Goal: Task Accomplishment & Management: Manage account settings

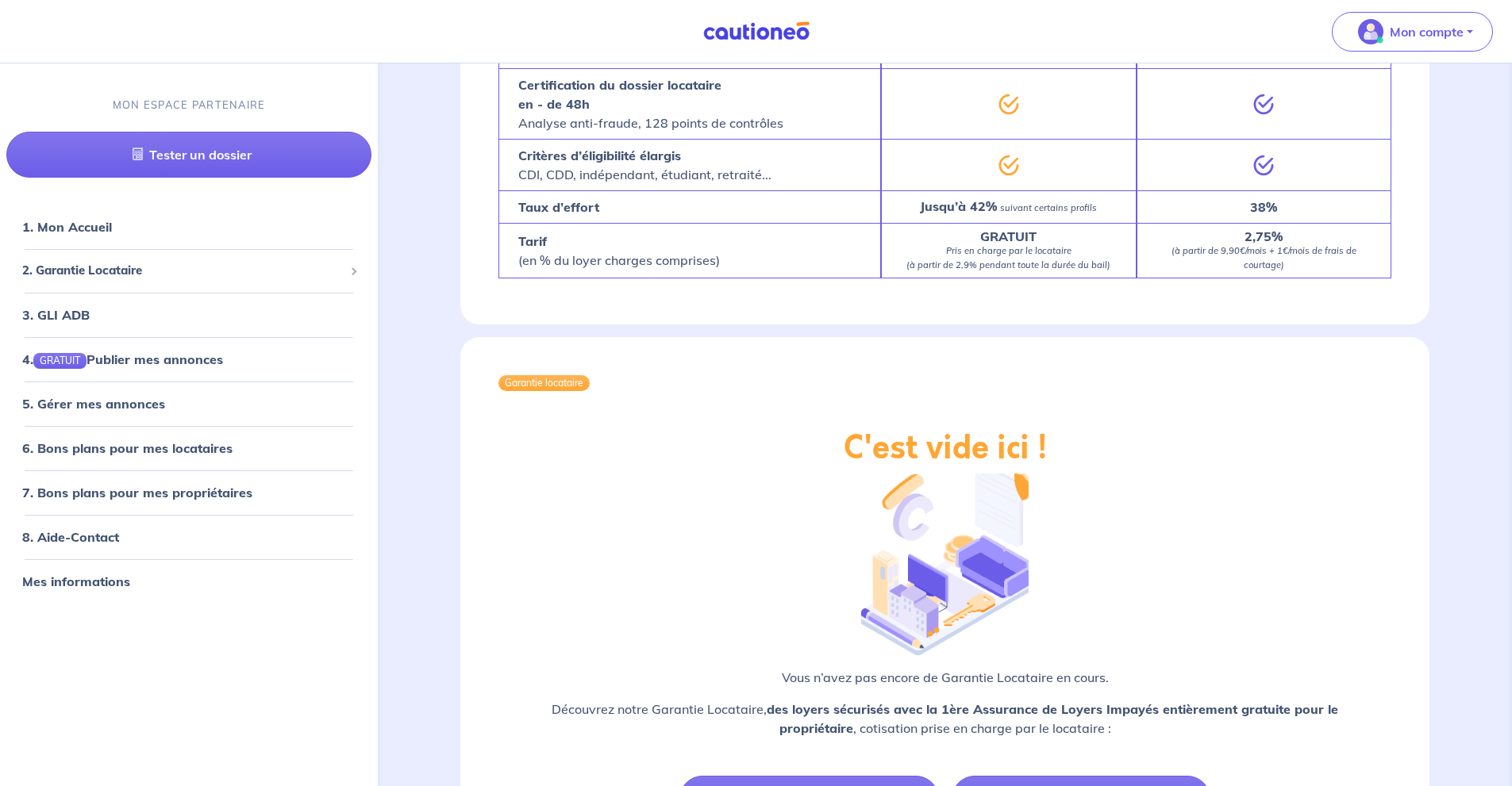
scroll to position [1068, 0]
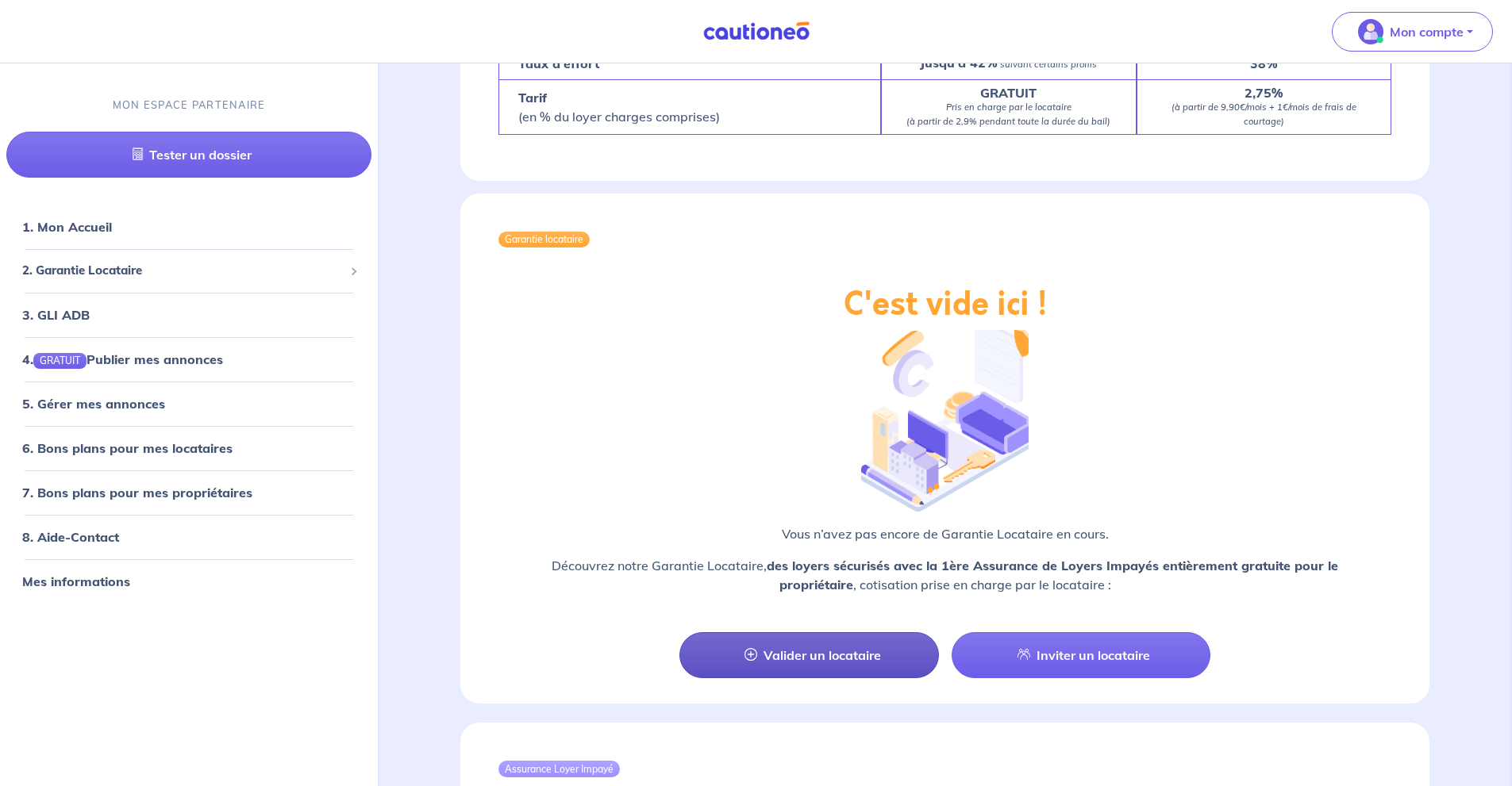
drag, startPoint x: 782, startPoint y: 630, endPoint x: 804, endPoint y: 622, distance: 23.4
click at [785, 633] on link "Valider un locataire" at bounding box center [809, 655] width 259 height 46
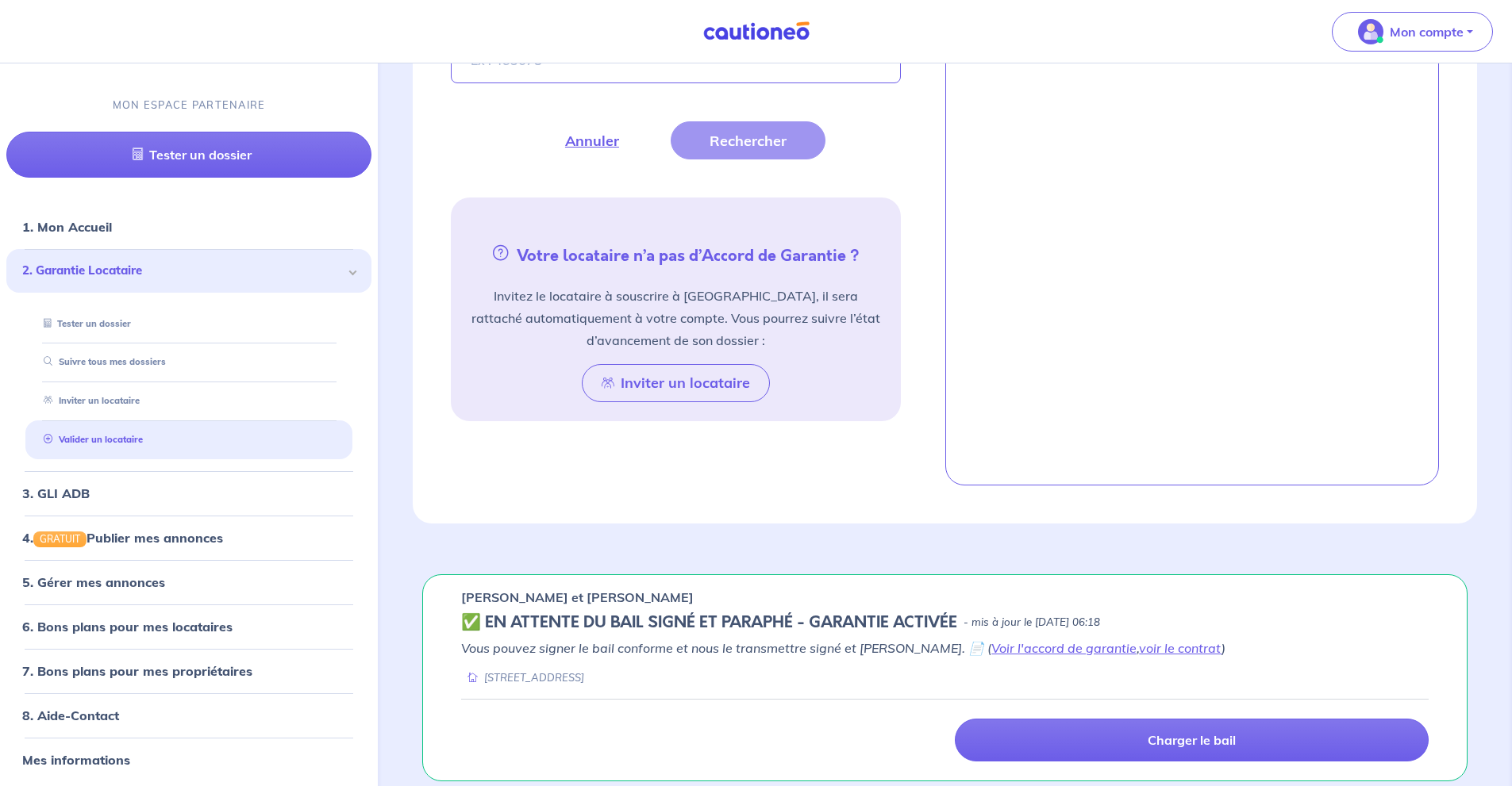
scroll to position [751, 0]
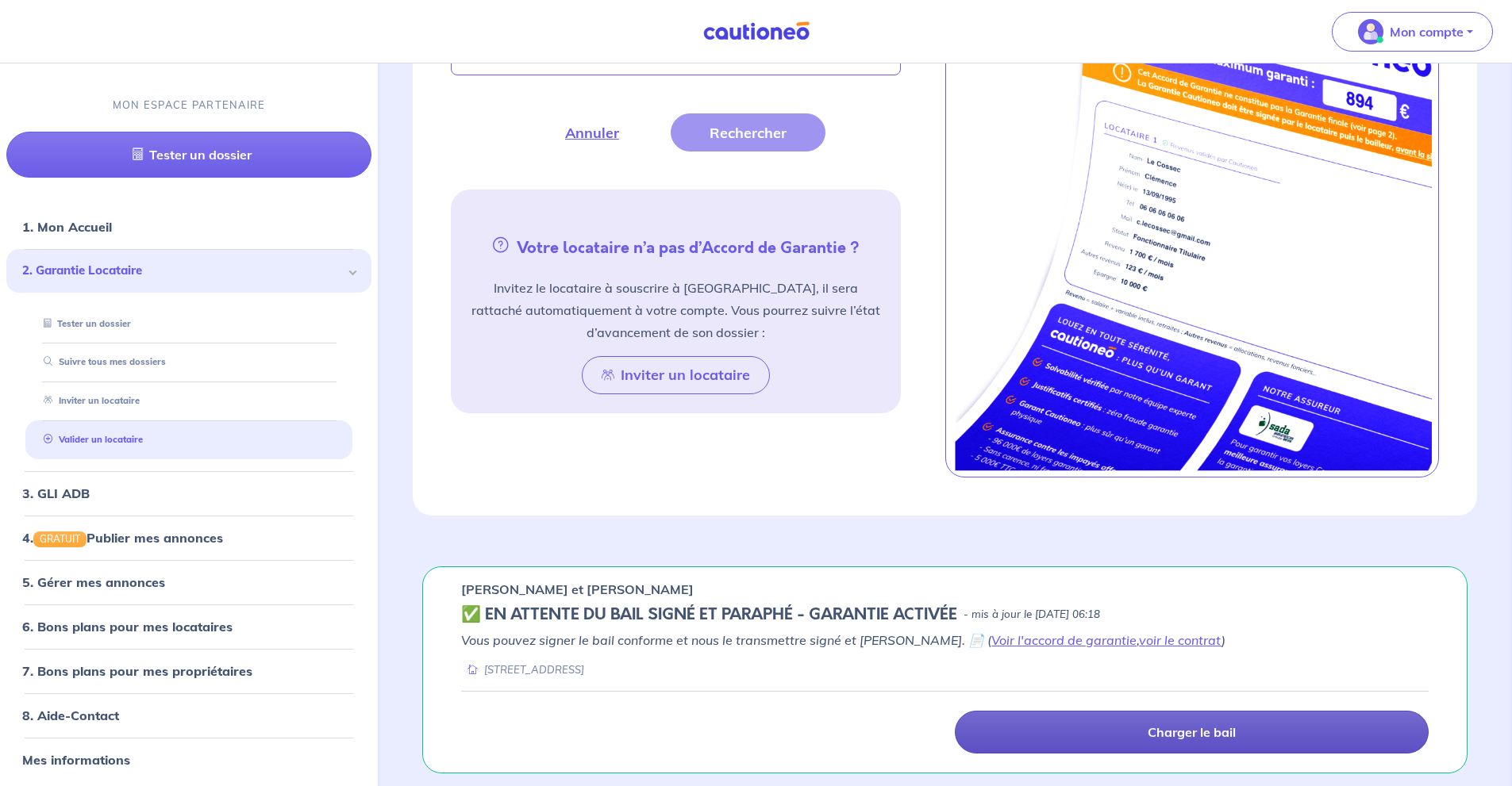
click at [1081, 729] on link "Charger le bail" at bounding box center [1192, 732] width 474 height 43
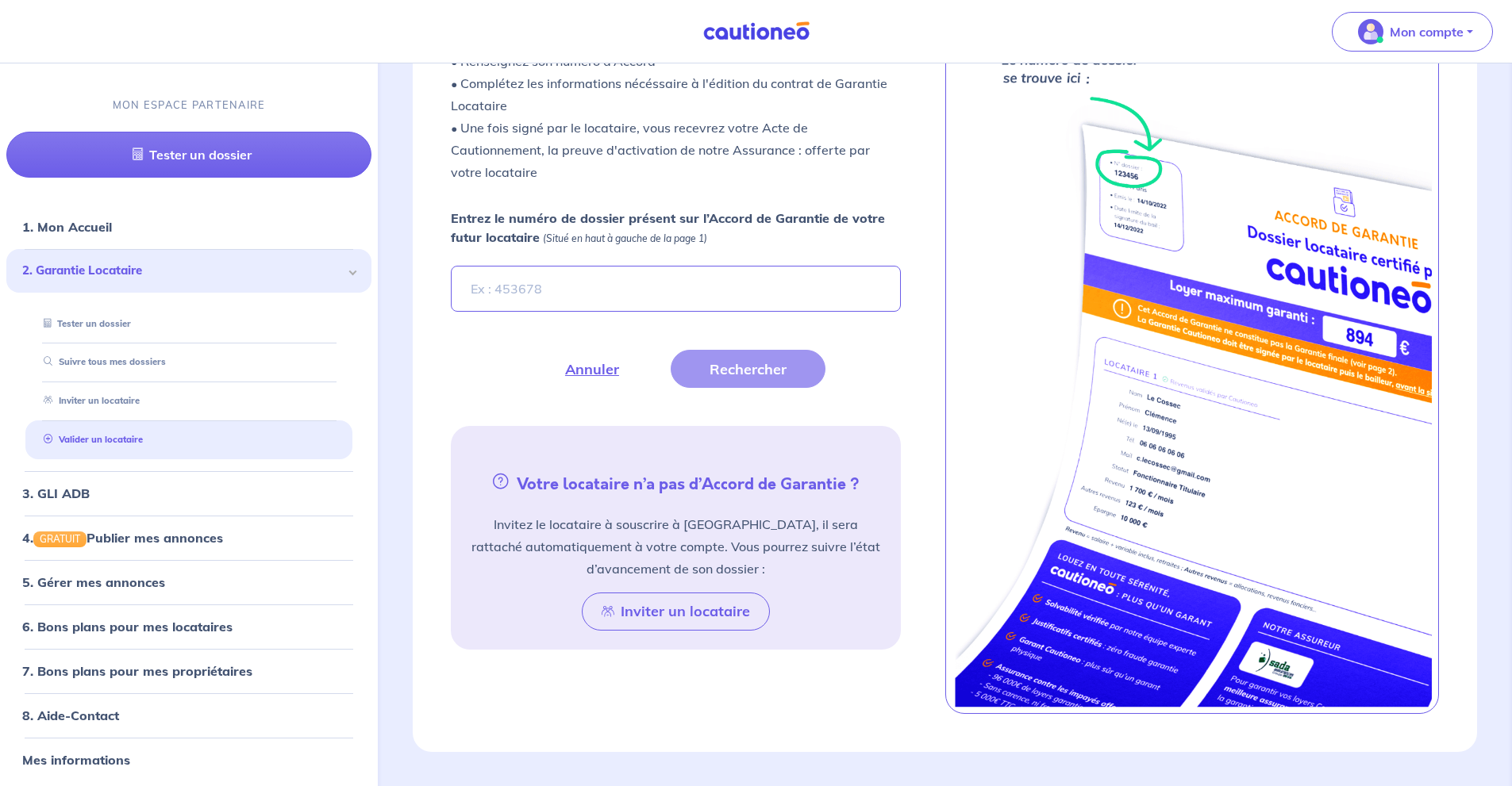
scroll to position [354, 0]
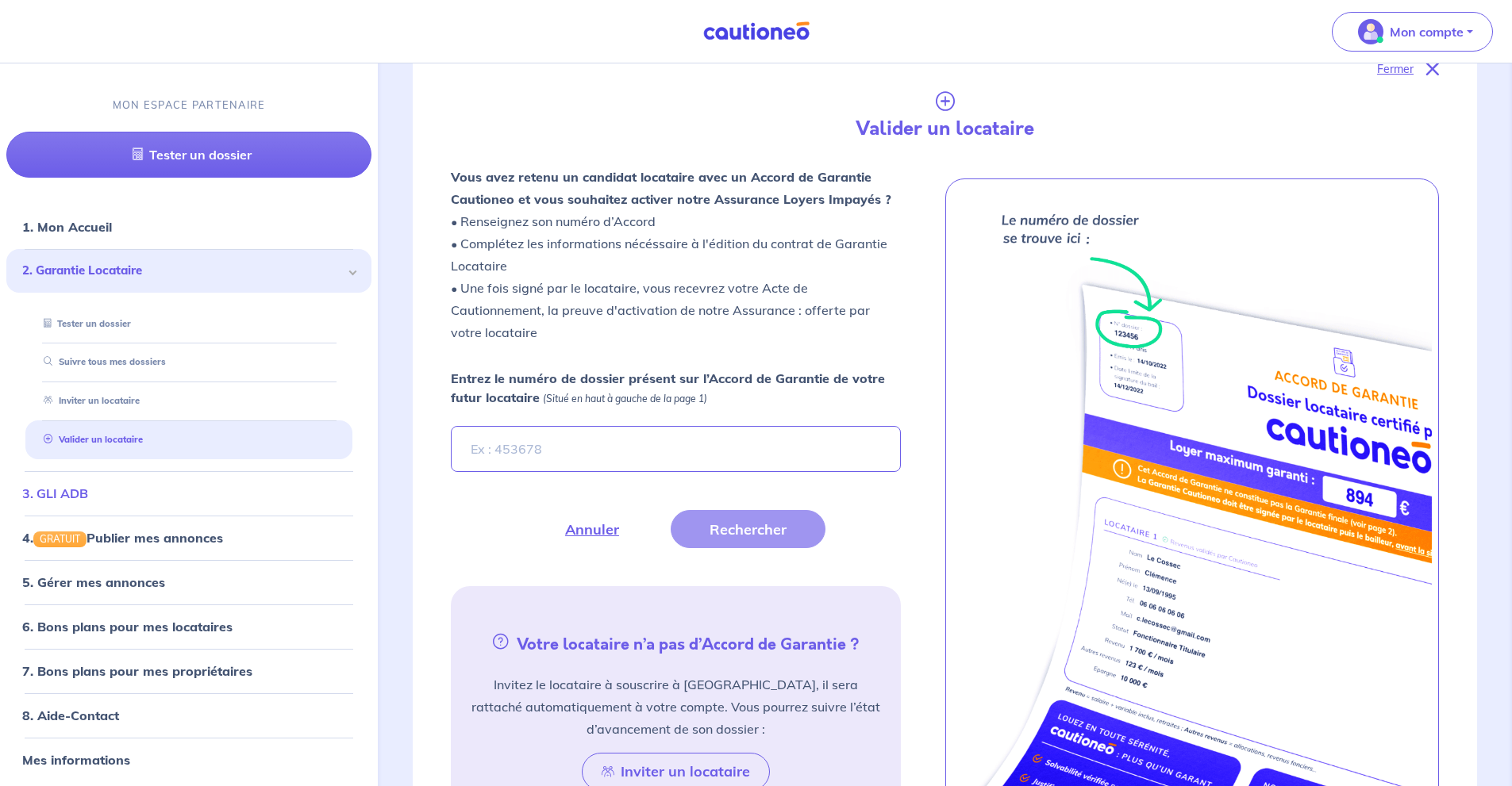
click at [88, 500] on link "3. GLI ADB" at bounding box center [56, 493] width 66 height 16
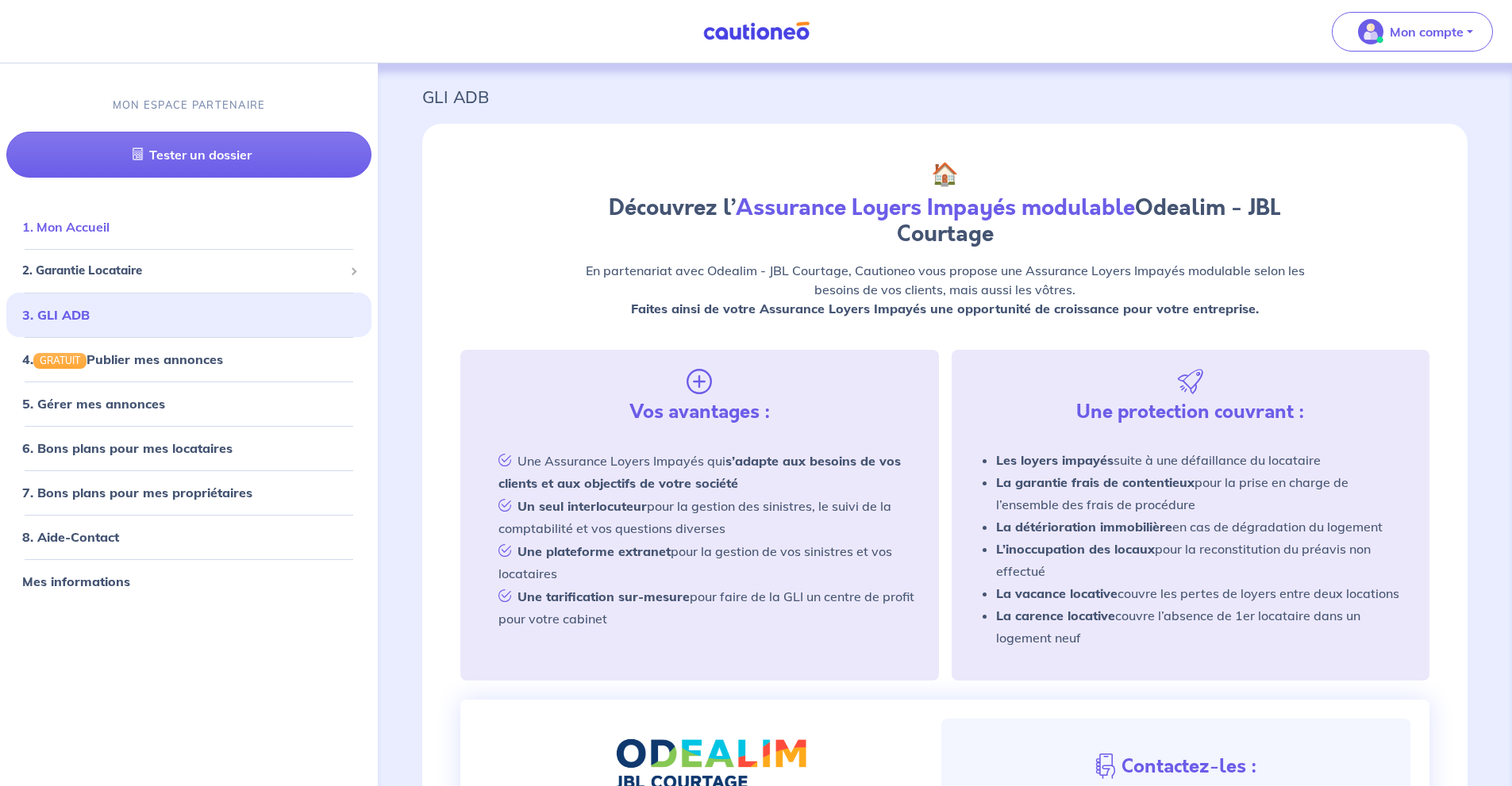
click at [81, 228] on link "1. Mon Accueil" at bounding box center [66, 227] width 88 height 16
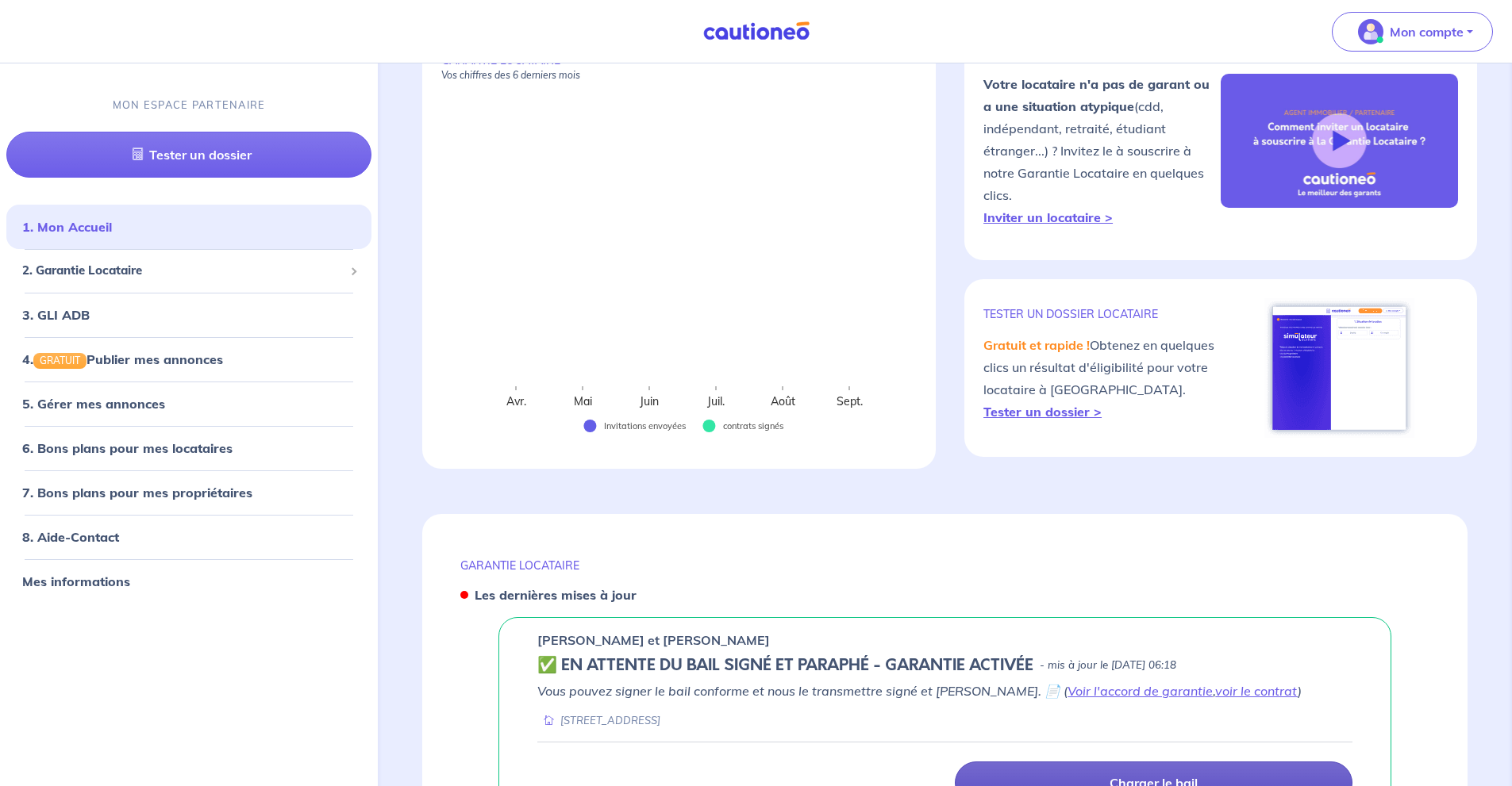
scroll to position [313, 0]
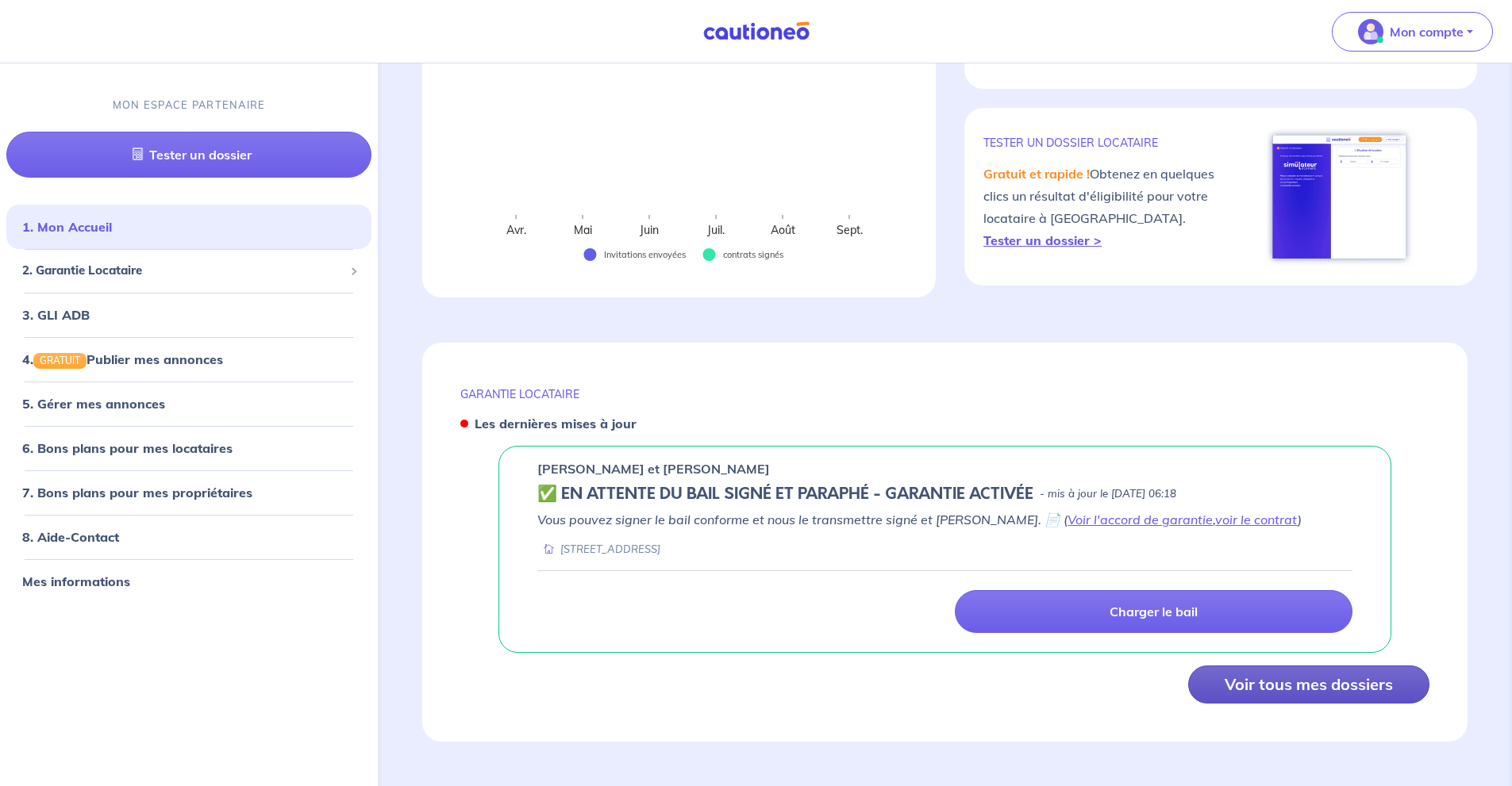
click at [1266, 685] on button "Voir tous mes dossiers" at bounding box center [1308, 685] width 241 height 38
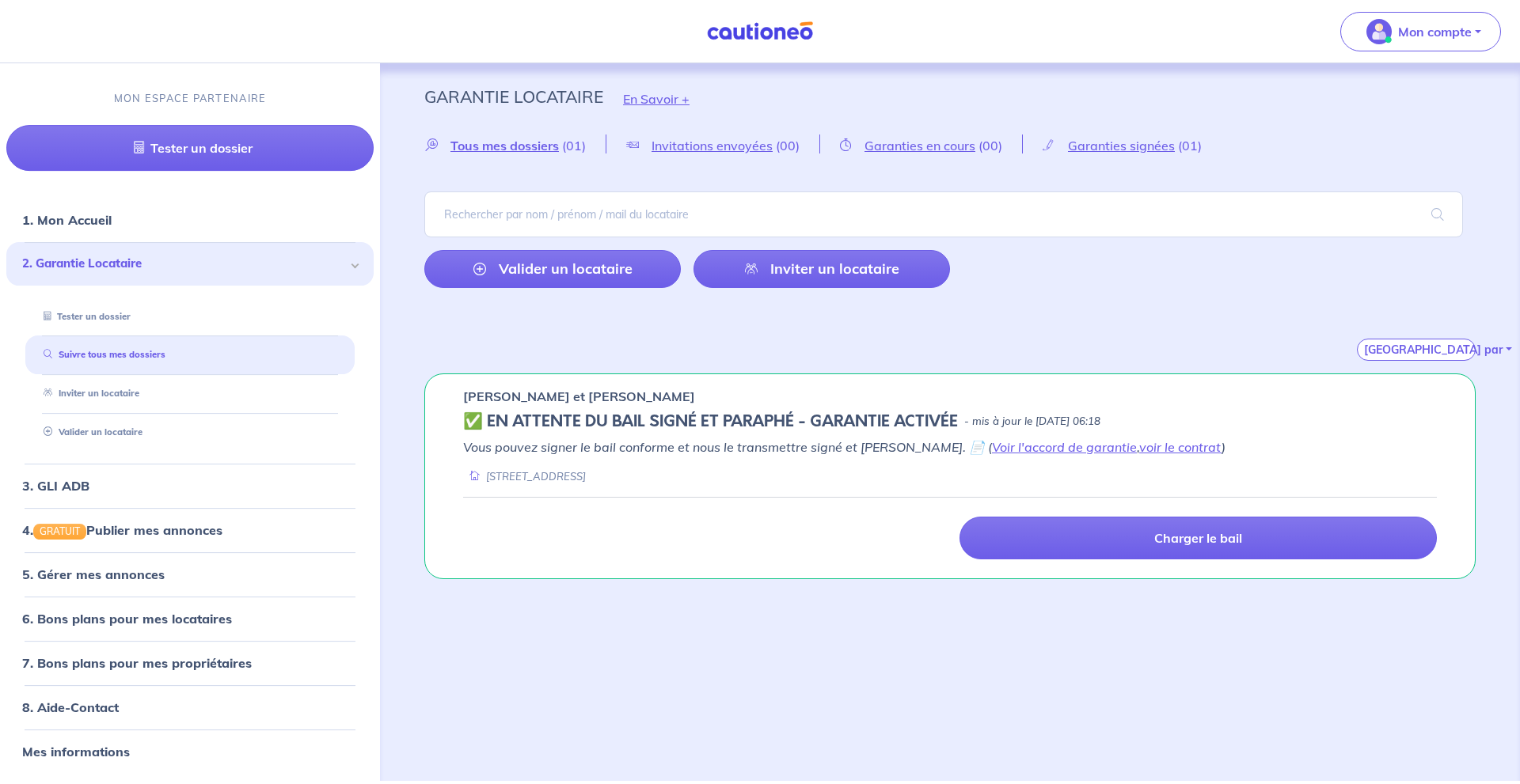
scroll to position [4, 0]
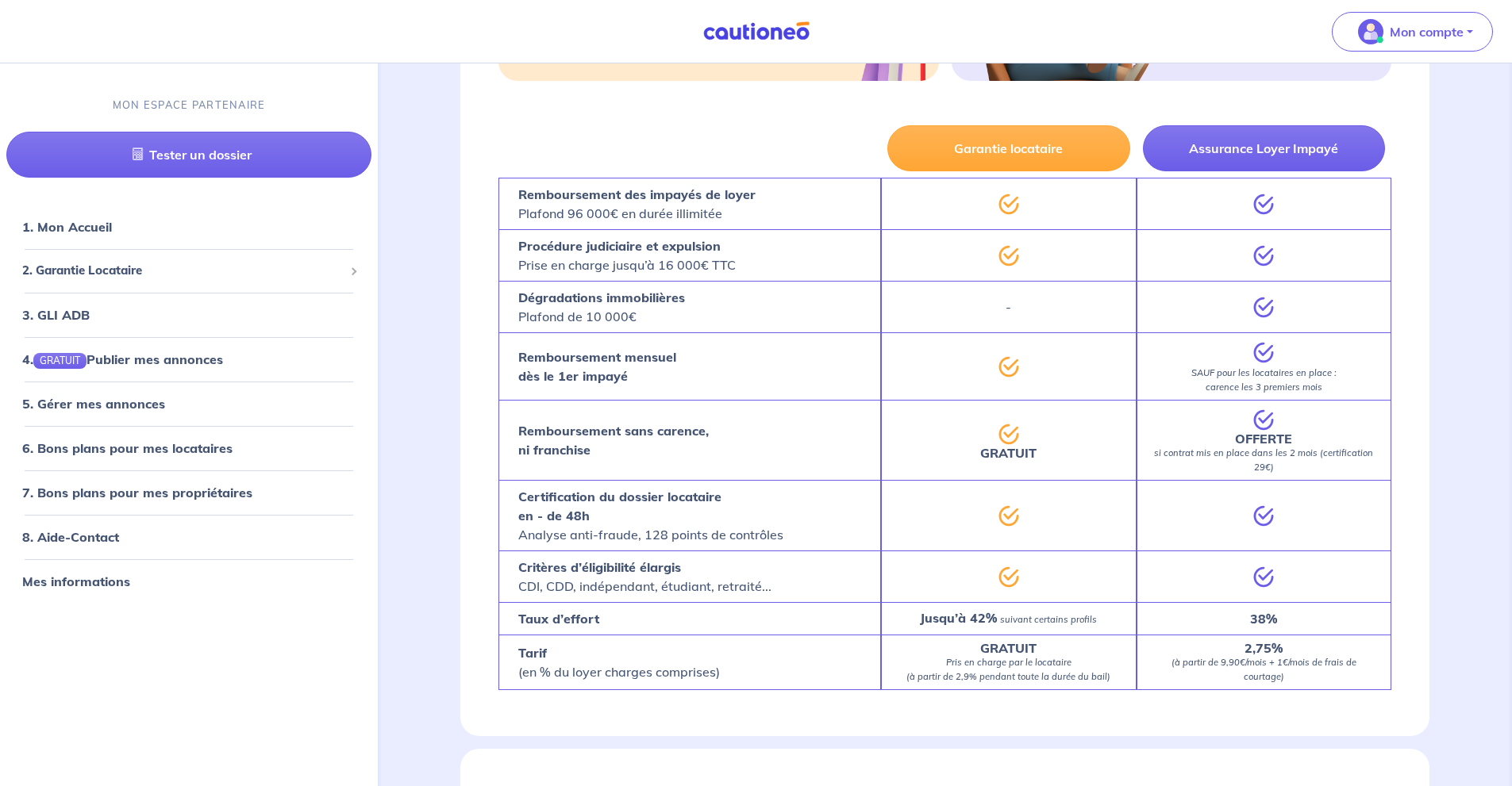
scroll to position [195, 0]
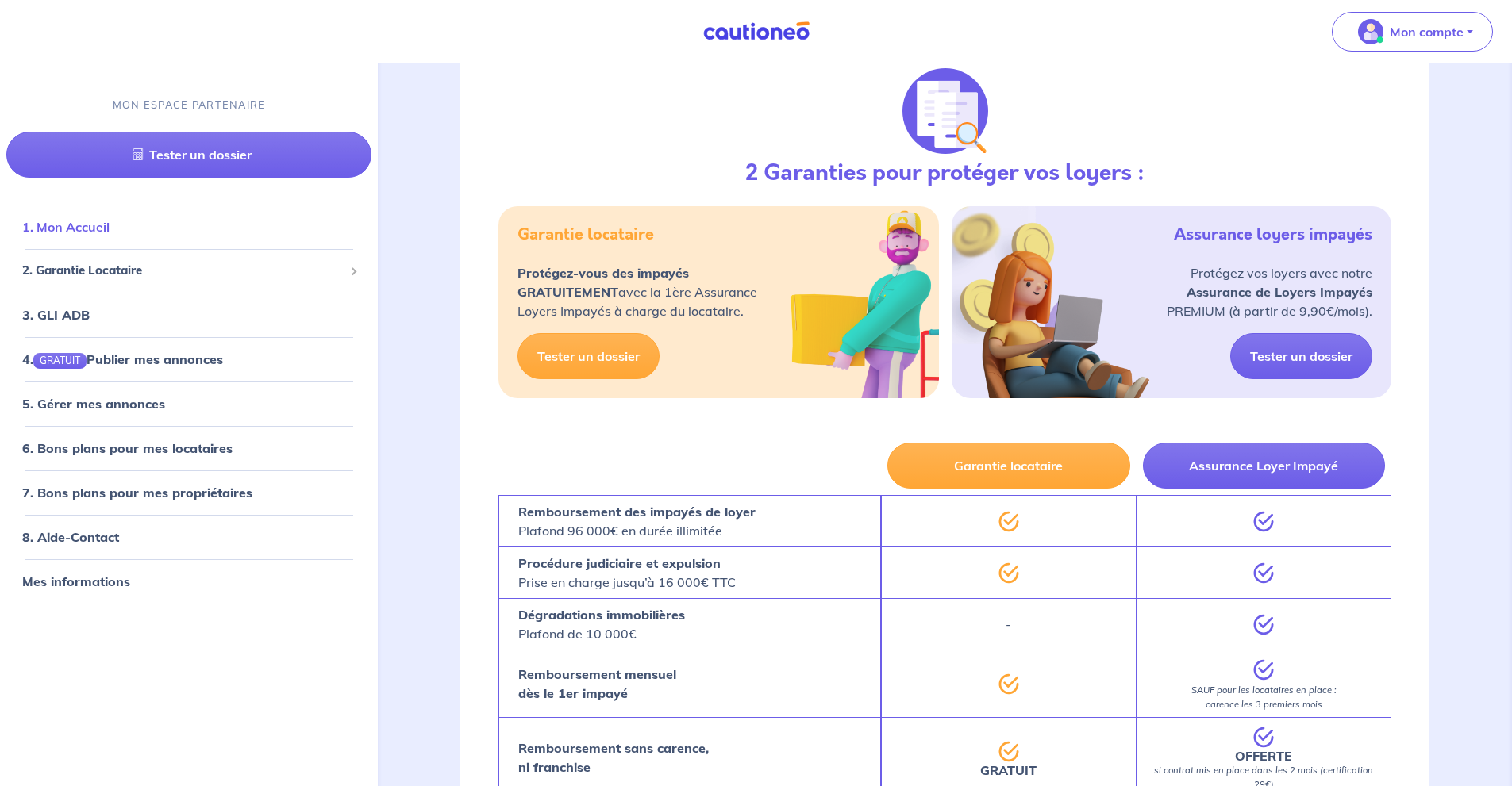
click at [88, 231] on link "1. Mon Accueil" at bounding box center [66, 227] width 88 height 16
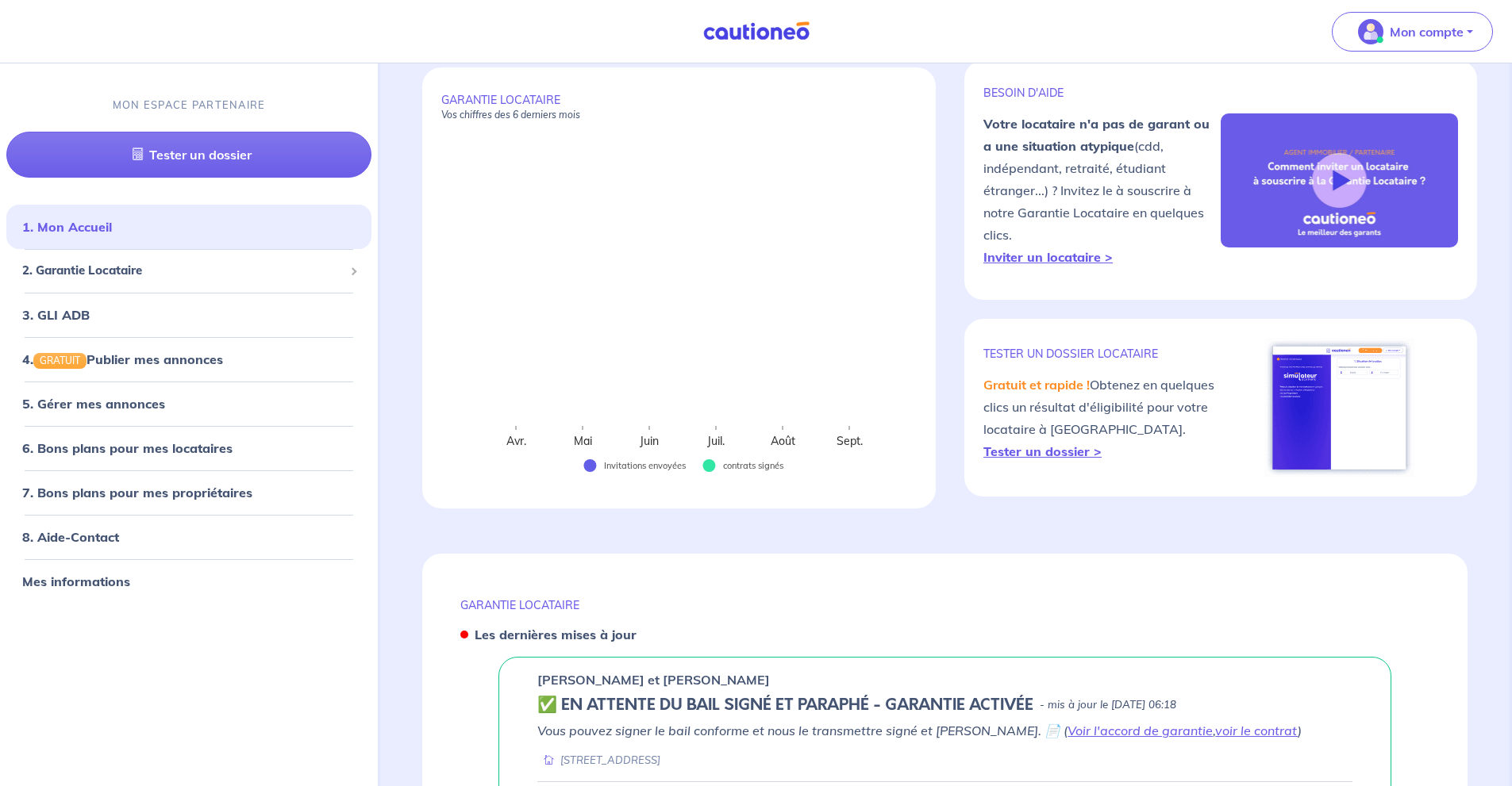
scroll to position [313, 0]
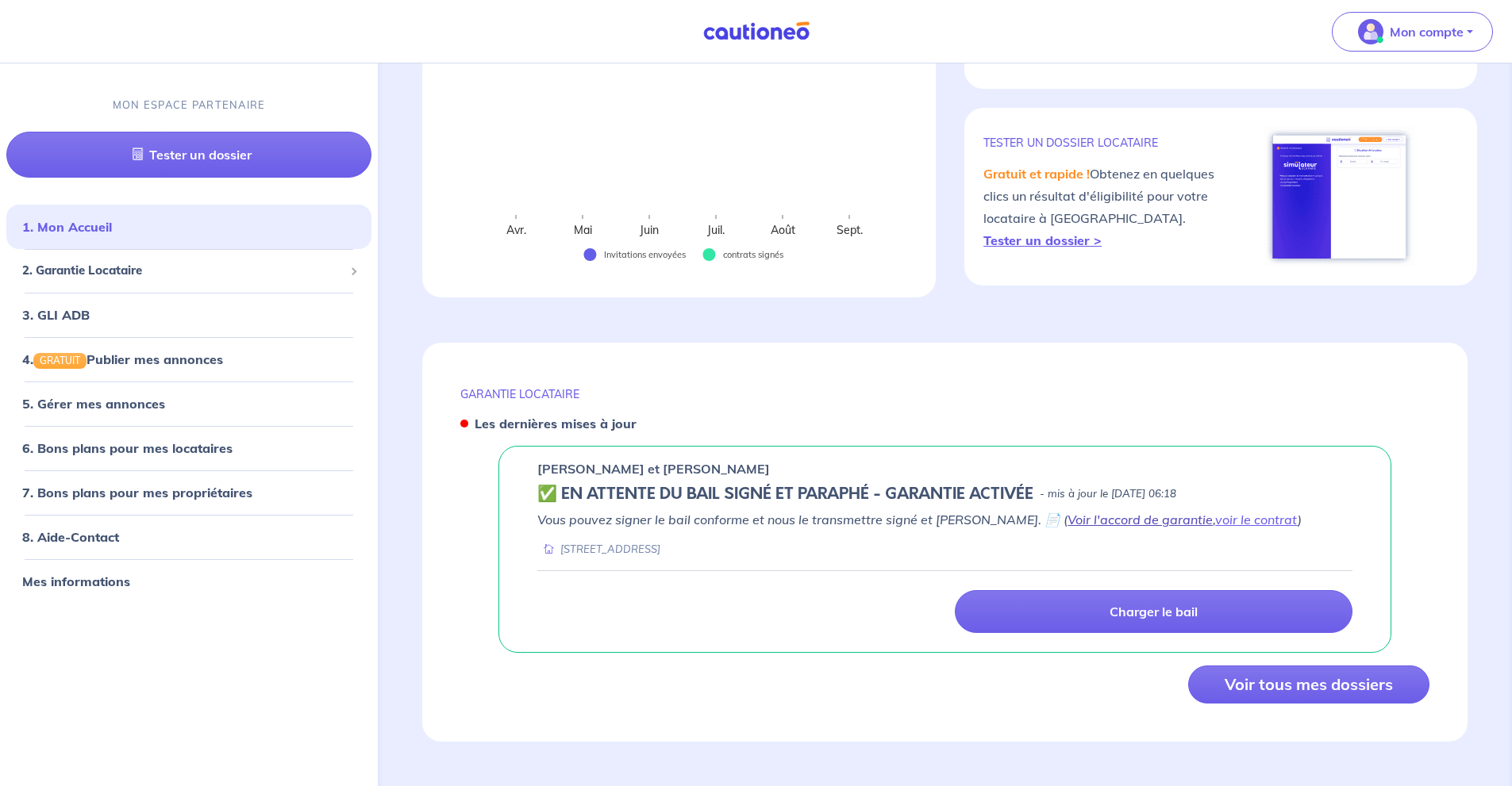
click at [1068, 518] on link "Voir l'accord de garantie" at bounding box center [1140, 520] width 145 height 16
click at [1230, 522] on link "voir le contrat" at bounding box center [1256, 520] width 83 height 16
